Goal: Find specific page/section: Find specific page/section

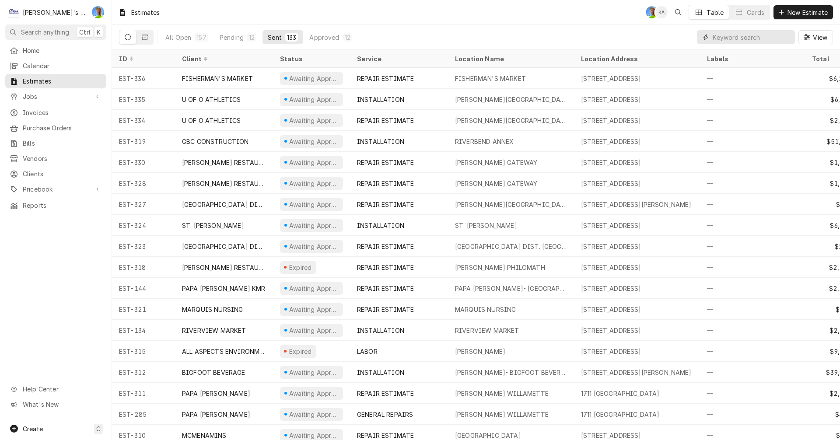
click at [754, 38] on input "Dynamic Content Wrapper" at bounding box center [752, 37] width 78 height 14
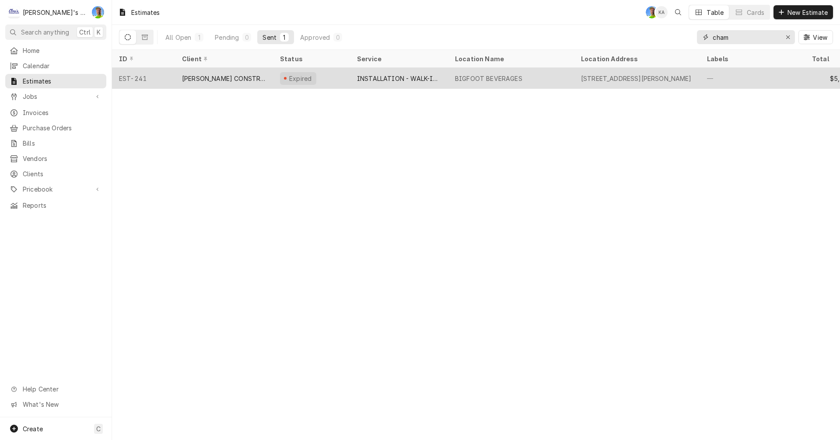
type input "cham"
click at [692, 79] on div "86776 McVay Hwy, Eugene, OR 97405" at bounding box center [636, 78] width 111 height 9
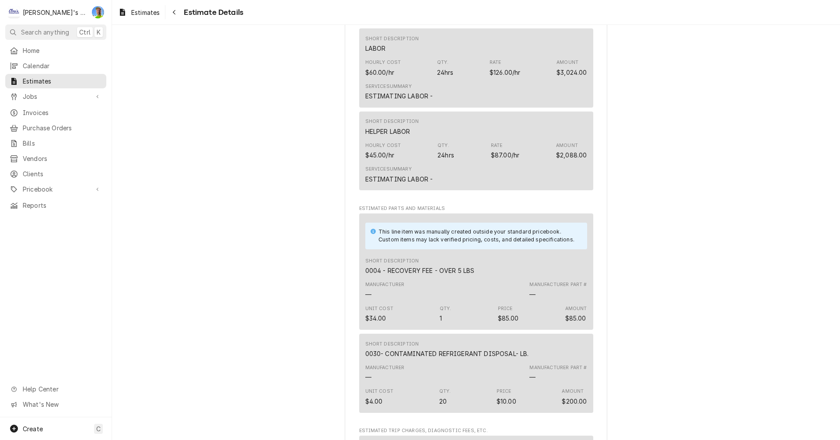
scroll to position [569, 0]
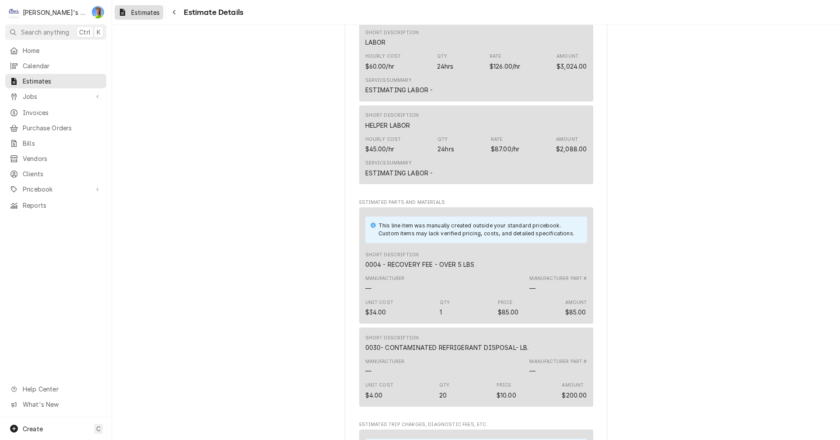
click at [140, 17] on link "Estimates" at bounding box center [139, 12] width 49 height 14
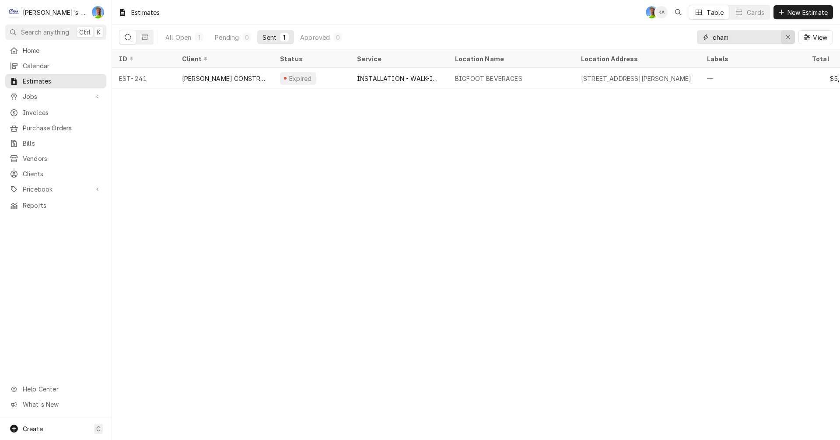
click at [790, 38] on div "Erase input" at bounding box center [787, 37] width 9 height 9
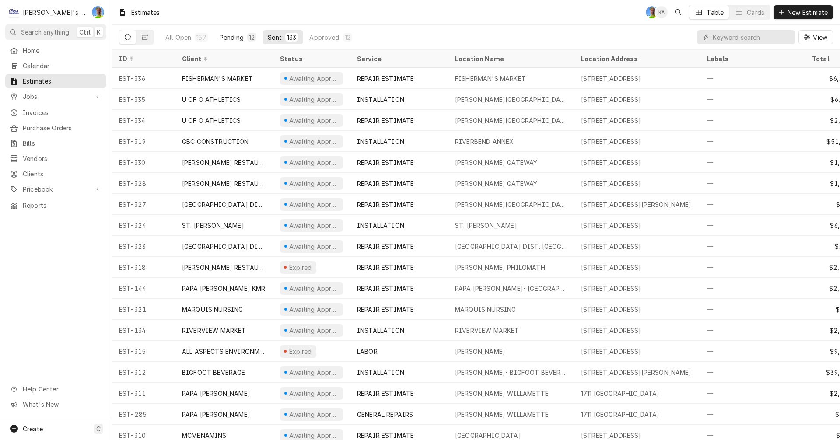
click at [221, 35] on div "Pending" at bounding box center [232, 37] width 24 height 9
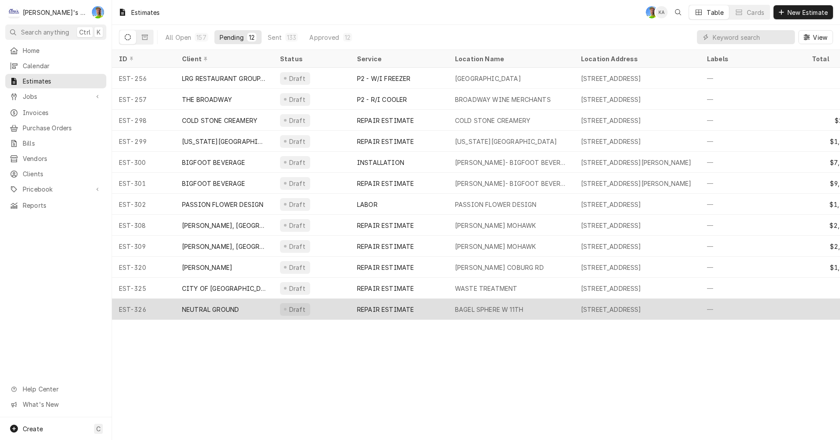
click at [404, 309] on div "REPAIR ESTIMATE" at bounding box center [385, 309] width 57 height 9
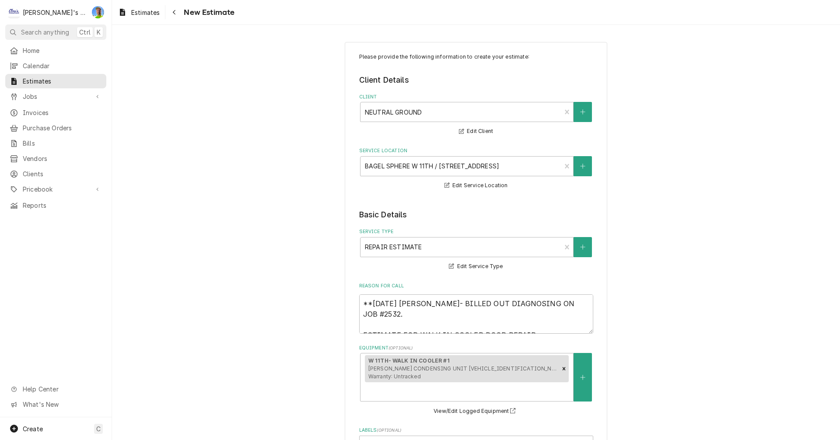
type textarea "x"
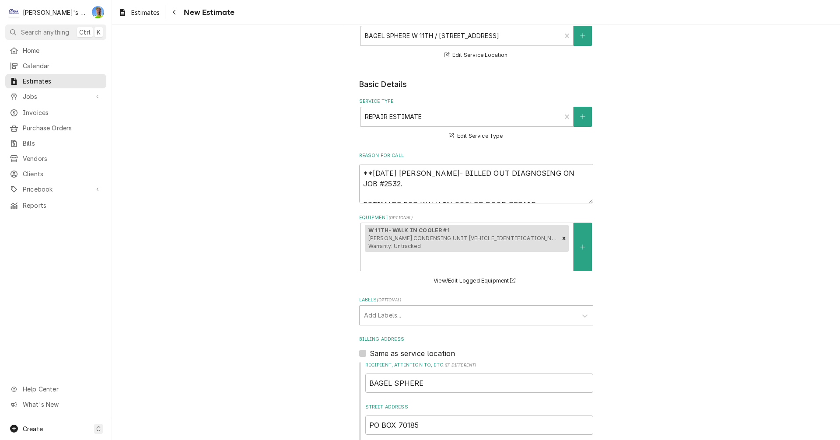
scroll to position [131, 0]
click at [145, 18] on link "Estimates" at bounding box center [139, 12] width 49 height 14
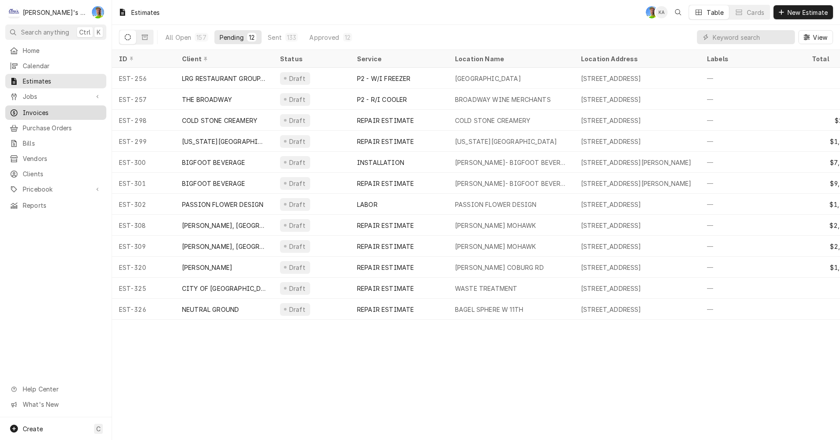
click at [30, 109] on span "Invoices" at bounding box center [62, 112] width 79 height 9
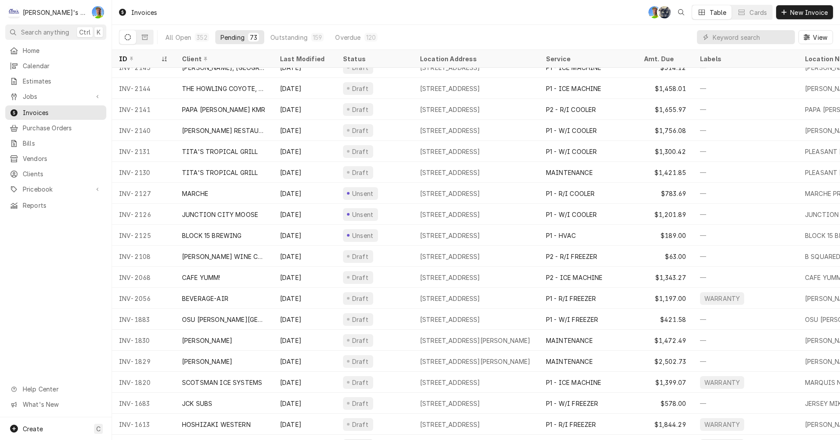
scroll to position [1166, 0]
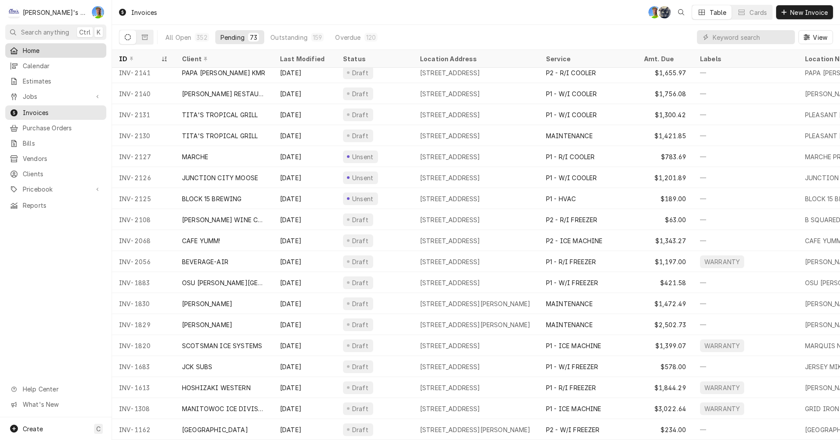
click at [49, 46] on span "Home" at bounding box center [62, 50] width 79 height 9
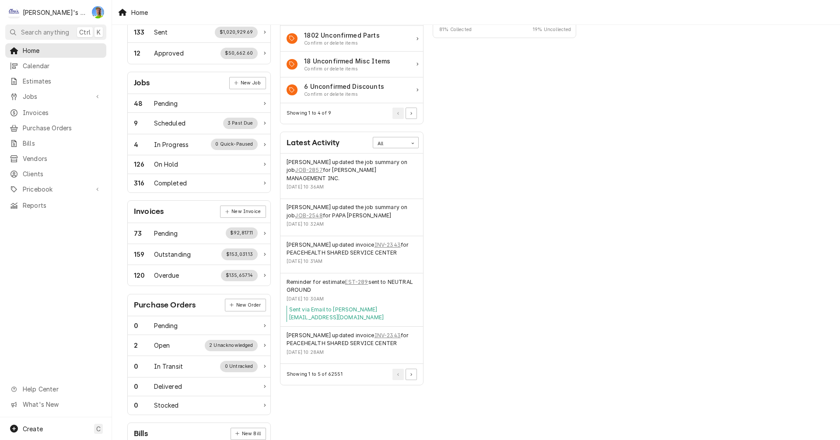
scroll to position [131, 0]
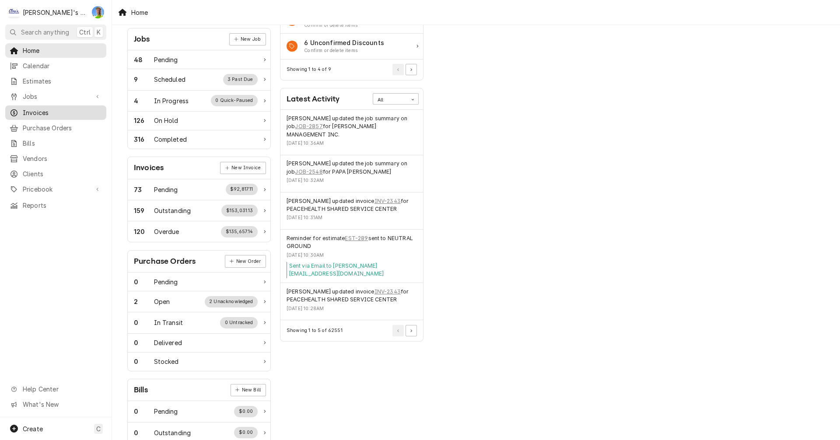
click at [51, 109] on span "Invoices" at bounding box center [62, 112] width 79 height 9
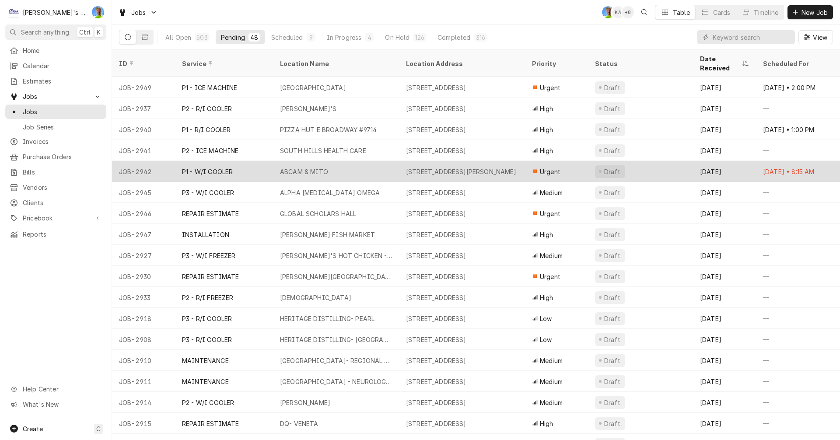
click at [305, 169] on div "ABCAM & MITO" at bounding box center [336, 171] width 126 height 21
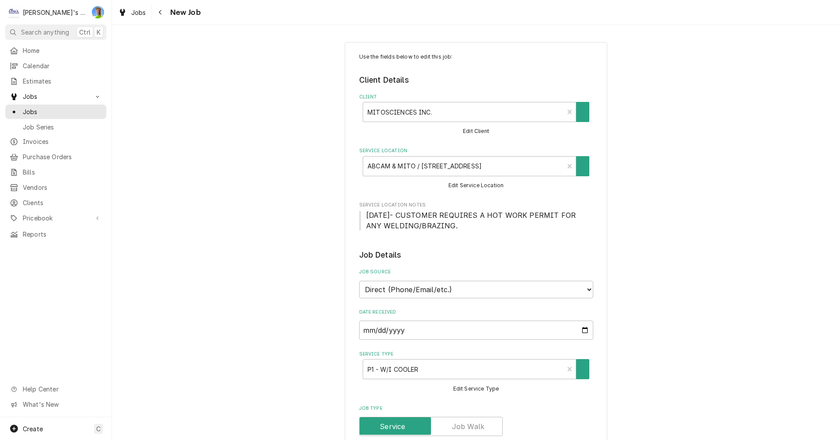
type textarea "x"
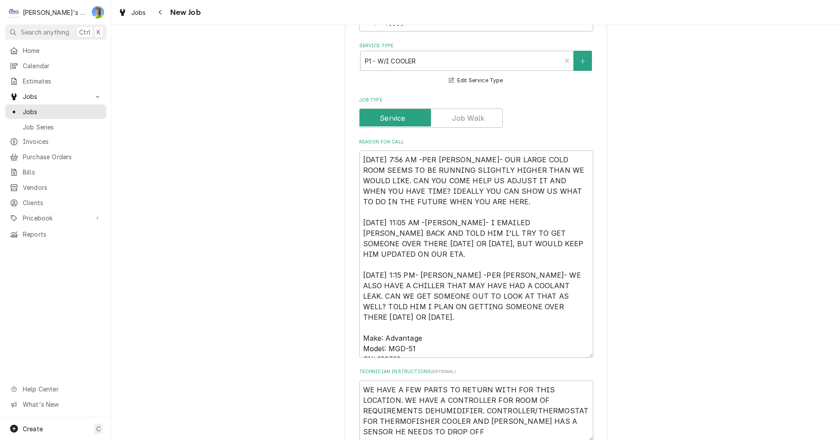
scroll to position [306, 0]
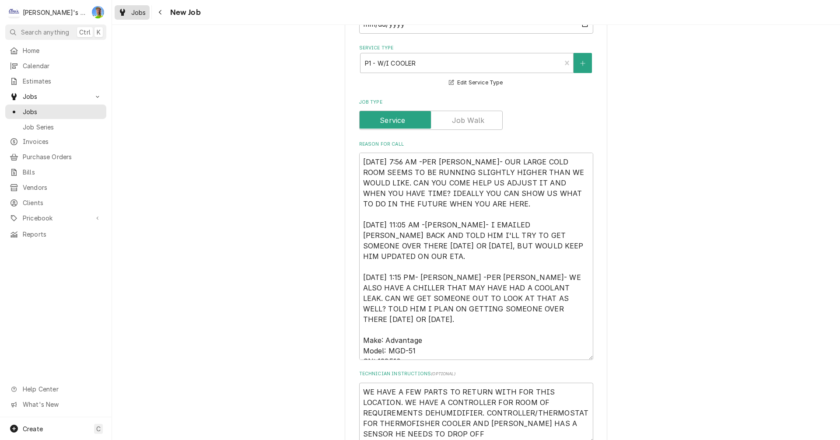
click at [133, 15] on span "Jobs" at bounding box center [138, 12] width 15 height 9
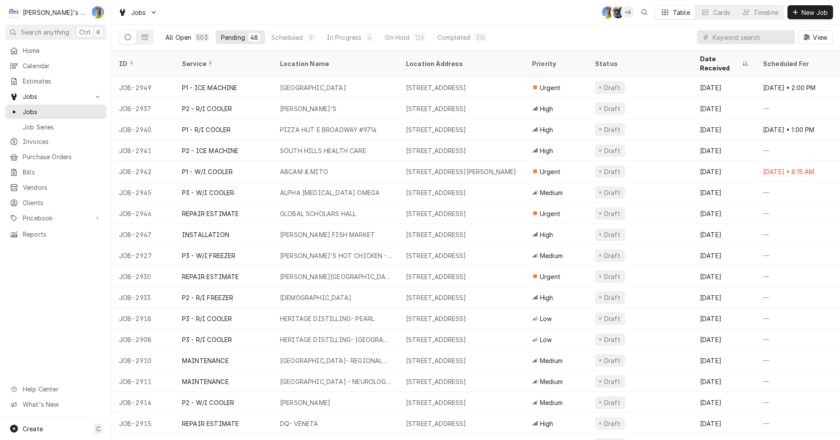
click at [171, 37] on div "All Open" at bounding box center [178, 37] width 26 height 9
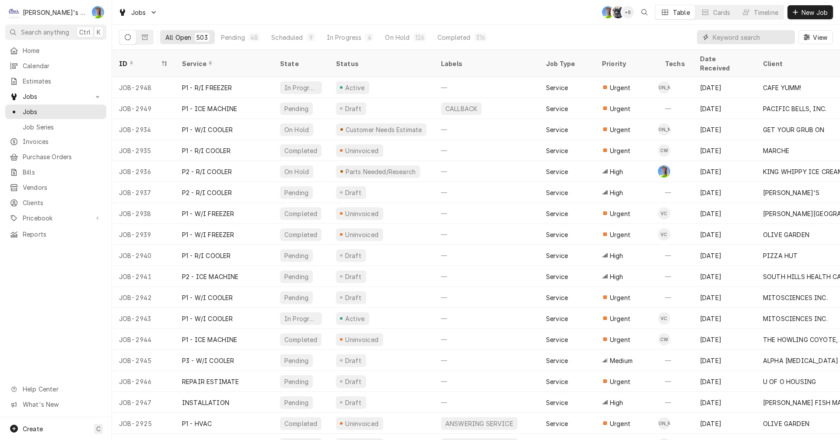
click at [726, 40] on input "Dynamic Content Wrapper" at bounding box center [752, 37] width 78 height 14
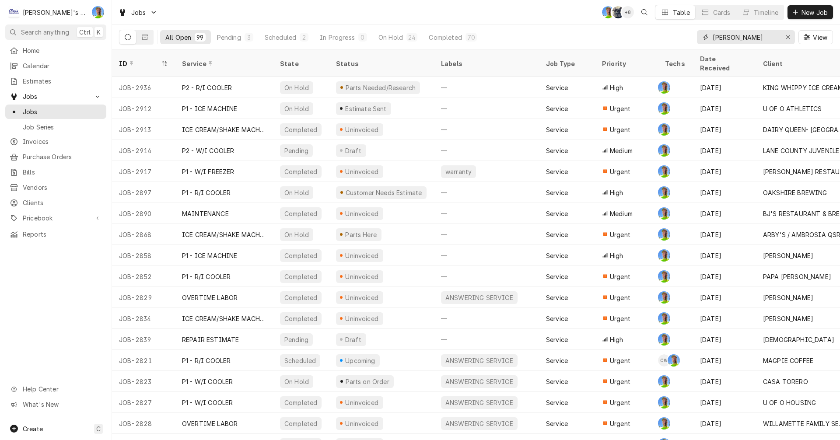
type input "greg"
click at [235, 38] on div "Pending" at bounding box center [229, 37] width 24 height 9
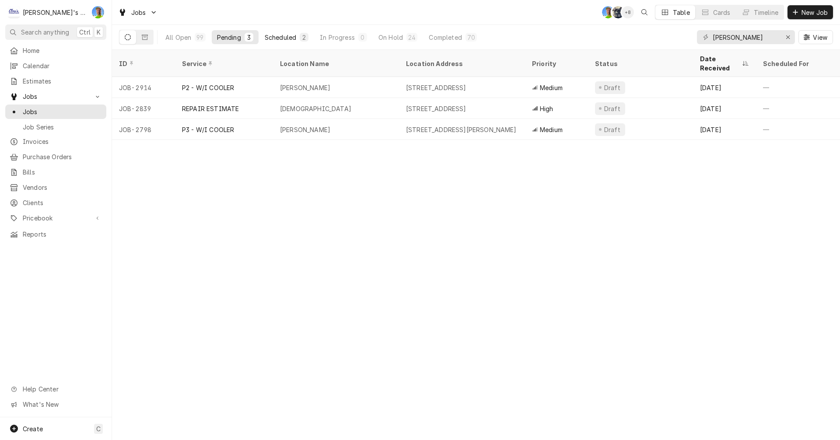
click at [283, 33] on div "Scheduled" at bounding box center [280, 37] width 31 height 9
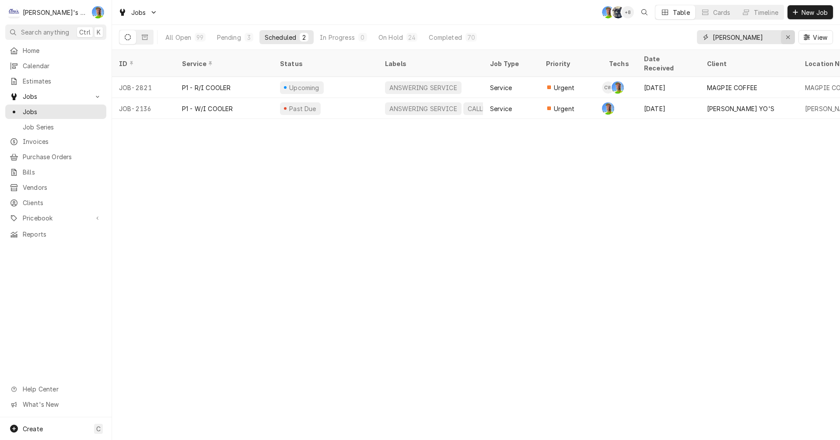
click at [788, 35] on icon "Erase input" at bounding box center [788, 37] width 5 height 6
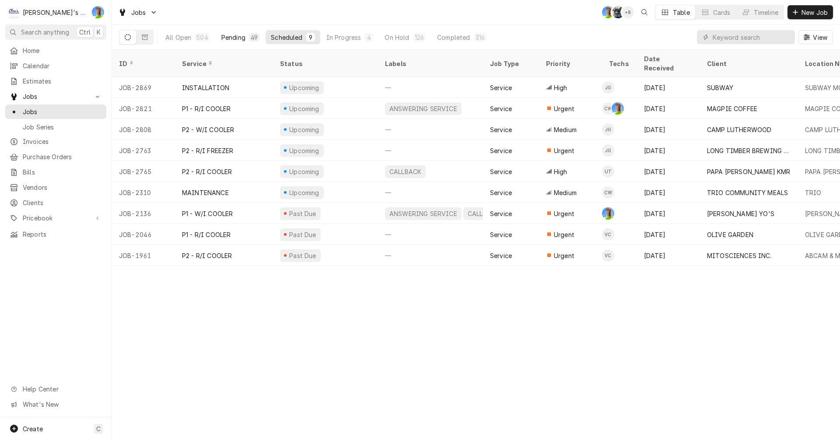
click at [234, 37] on div "Pending" at bounding box center [233, 37] width 24 height 9
